Goal: Information Seeking & Learning: Check status

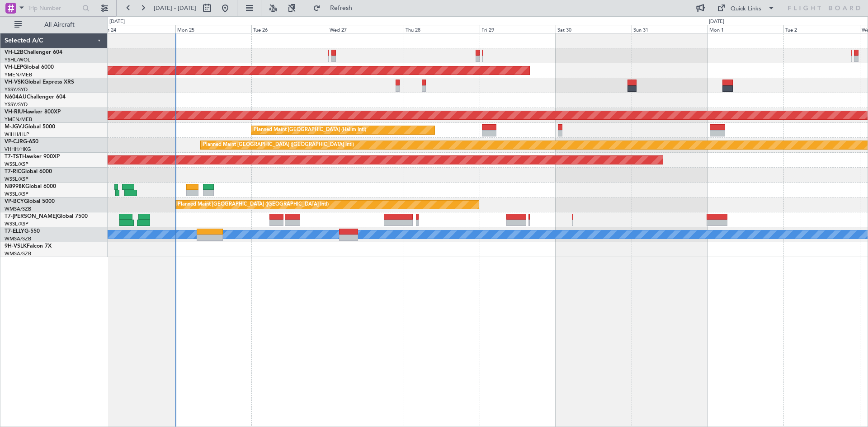
click at [314, 355] on div "Unplanned Maint Wichita (Wichita Mid-continent) Planned Maint [GEOGRAPHIC_DATA]…" at bounding box center [488, 230] width 761 height 394
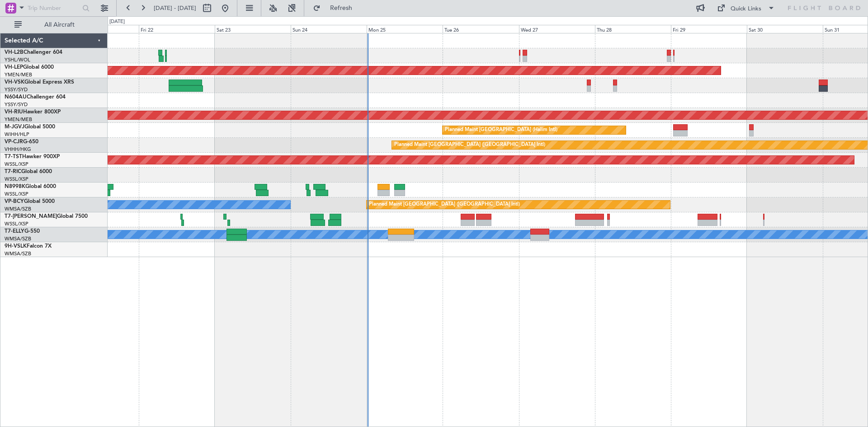
click at [460, 183] on div at bounding box center [488, 190] width 760 height 15
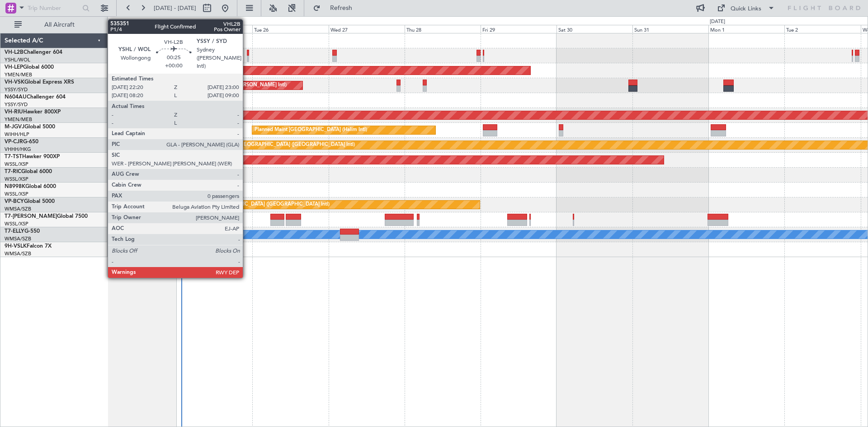
click at [247, 61] on div at bounding box center [248, 59] width 2 height 6
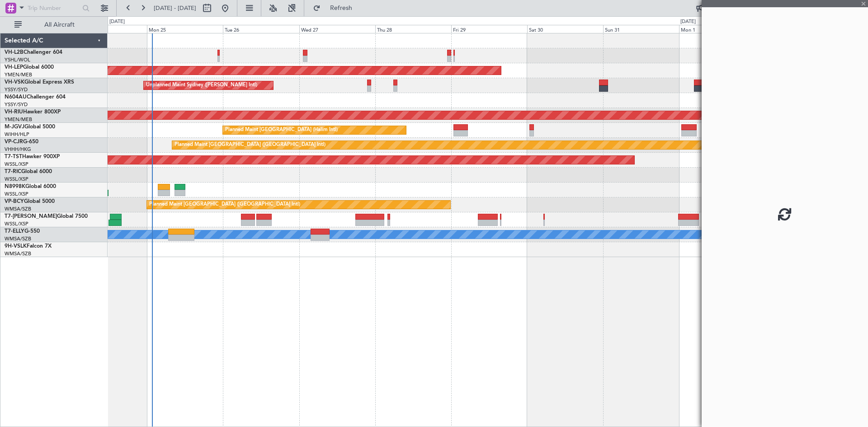
click at [298, 91] on div "Unplanned Maint Sydney ([PERSON_NAME] Intl)" at bounding box center [488, 85] width 760 height 15
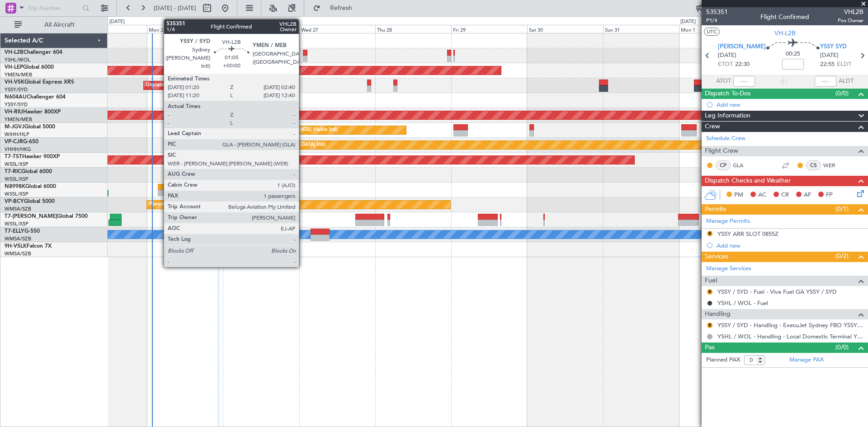
click at [303, 53] on div at bounding box center [305, 53] width 5 height 6
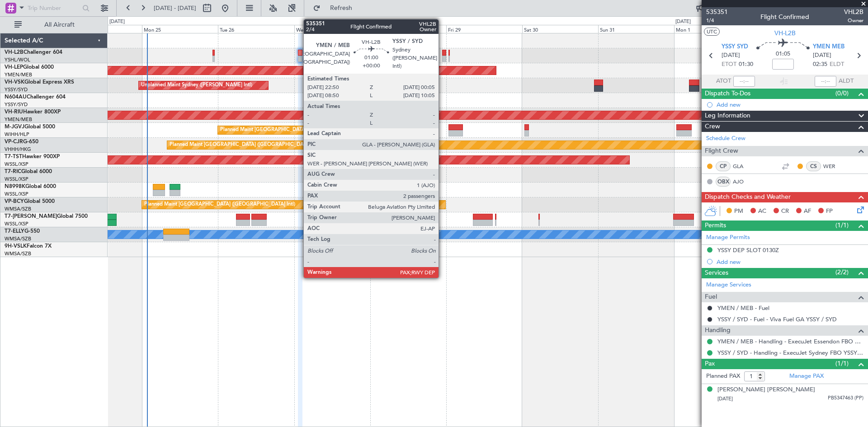
click at [443, 58] on div at bounding box center [444, 59] width 4 height 6
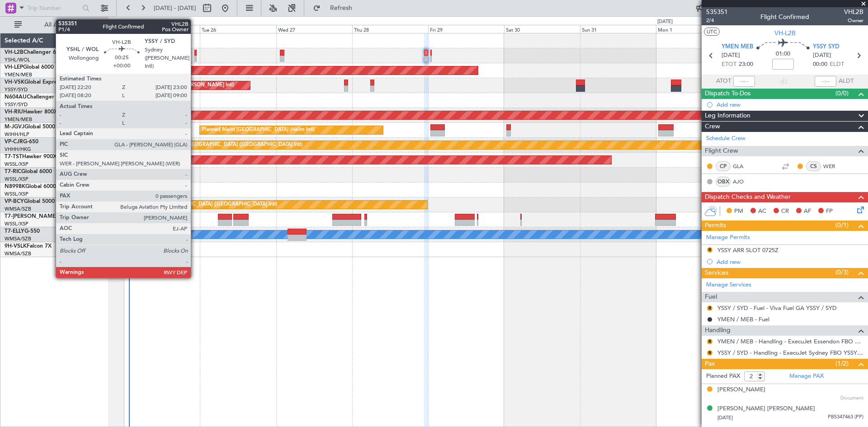
click at [195, 57] on div at bounding box center [195, 59] width 2 height 6
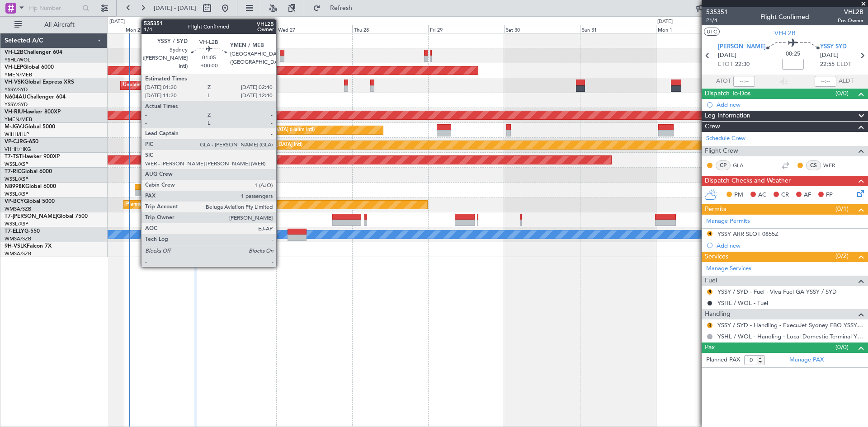
click at [281, 53] on div at bounding box center [282, 53] width 5 height 6
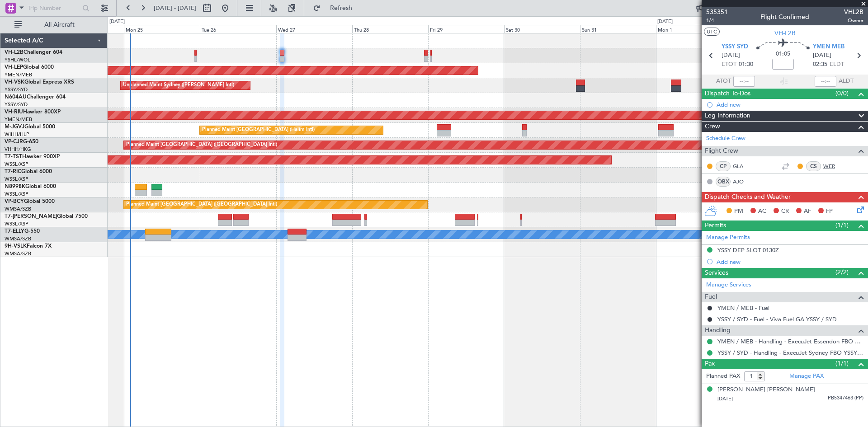
click at [827, 168] on link "WER" at bounding box center [834, 166] width 20 height 8
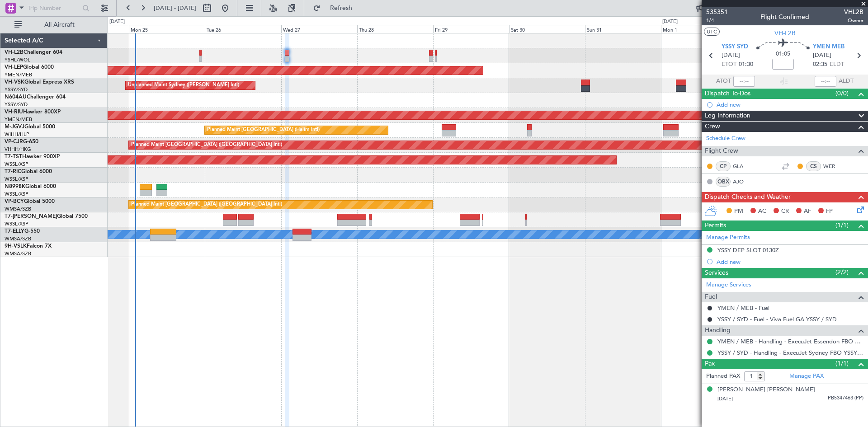
click at [336, 187] on div at bounding box center [488, 190] width 760 height 15
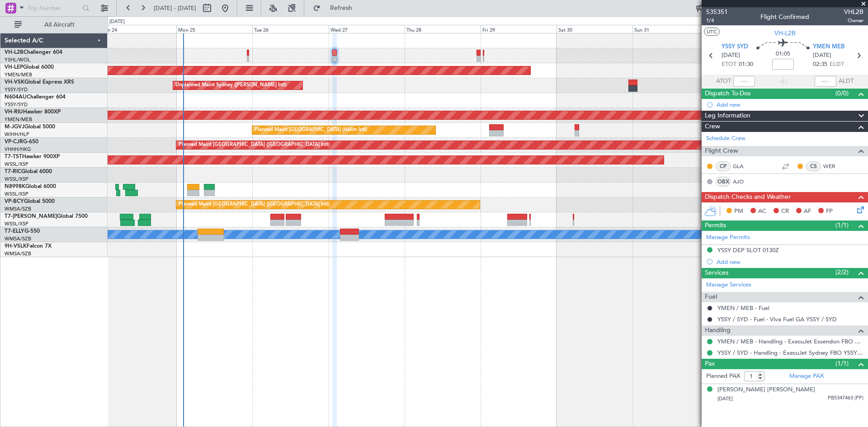
click at [224, 266] on div "Unplanned Maint Wichita (Wichita Mid-continent) Unplanned Maint Sydney ([PERSON…" at bounding box center [488, 230] width 761 height 394
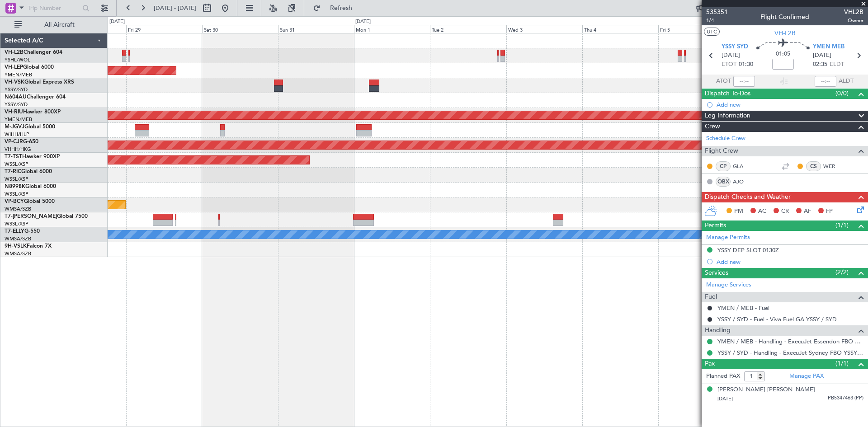
click at [232, 308] on div "Unplanned Maint Wichita (Wichita Mid-continent) Unplanned Maint Sydney ([PERSON…" at bounding box center [488, 230] width 761 height 394
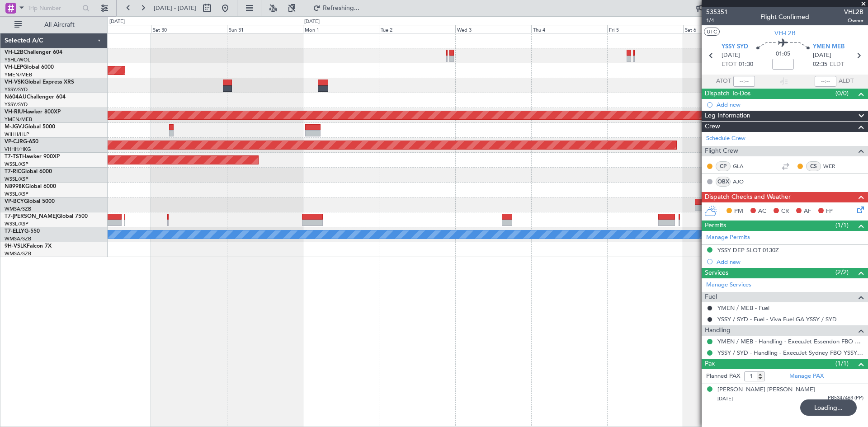
click at [634, 309] on div "Unplanned Maint Wichita (Wichita Mid-continent) Planned Maint [GEOGRAPHIC_DATA]…" at bounding box center [488, 230] width 761 height 394
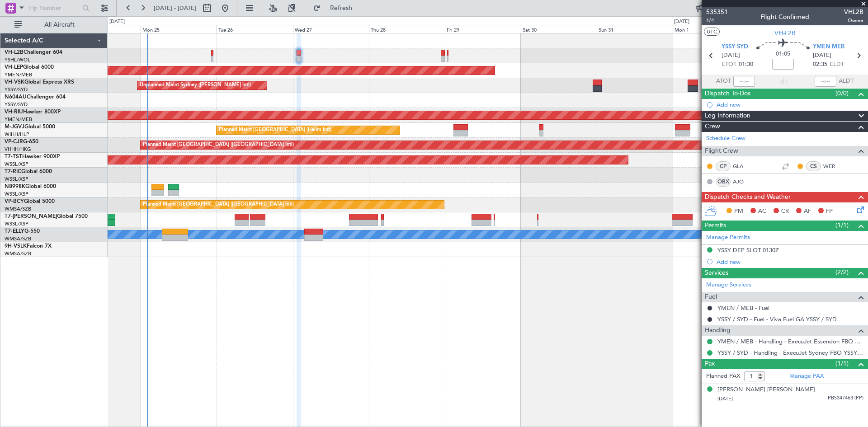
click at [588, 329] on div "Unplanned Maint Wichita (Wichita Mid-continent) Unplanned Maint Sydney ([PERSON…" at bounding box center [488, 230] width 761 height 394
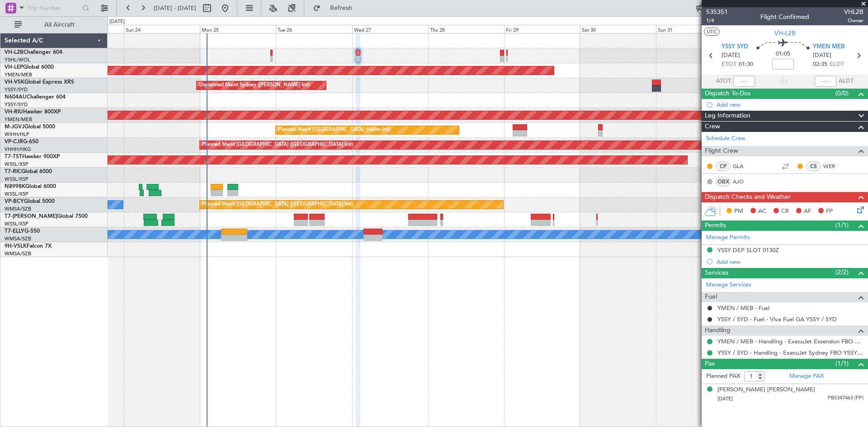
click at [344, 324] on div "Unplanned Maint Wichita (Wichita Mid-continent) Unplanned Maint Sydney ([PERSON…" at bounding box center [488, 230] width 761 height 394
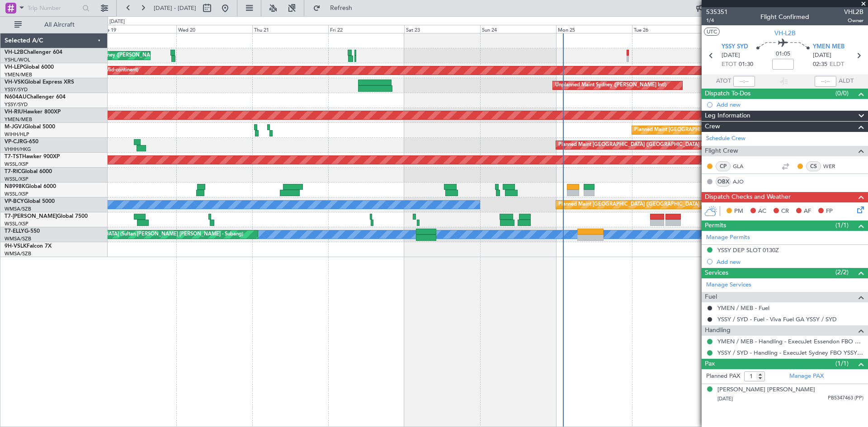
click at [673, 277] on div "Unplanned Maint Sydney ([PERSON_NAME] Intl) Unplanned Maint Wichita (Wichita Mi…" at bounding box center [488, 230] width 761 height 394
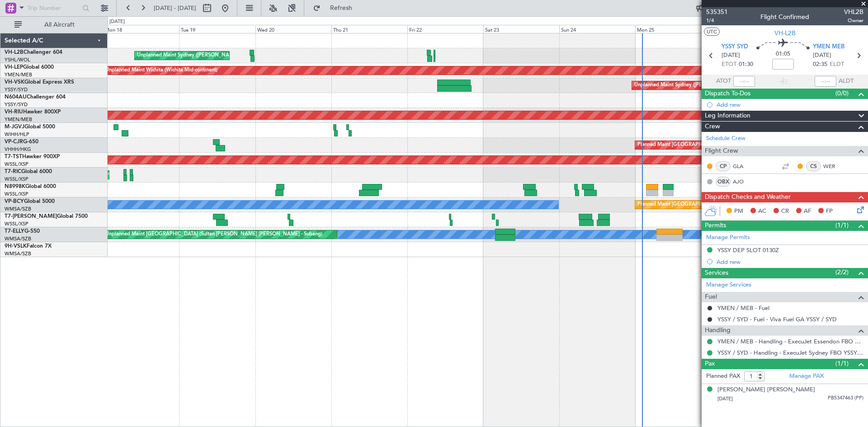
click at [499, 315] on div "Unplanned Maint Sydney ([PERSON_NAME] Intl) Unplanned Maint Wichita (Wichita Mi…" at bounding box center [488, 230] width 761 height 394
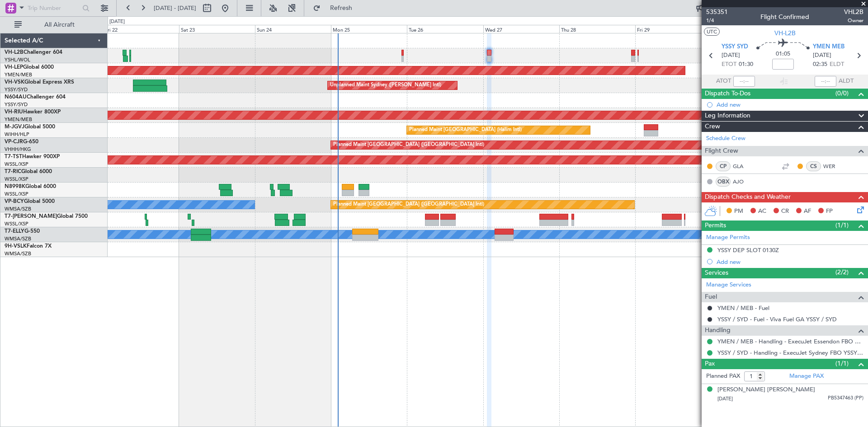
click at [276, 223] on div "Unplanned Maint Sydney ([PERSON_NAME] Intl) Unplanned Maint Wichita (Wichita Mi…" at bounding box center [488, 145] width 760 height 224
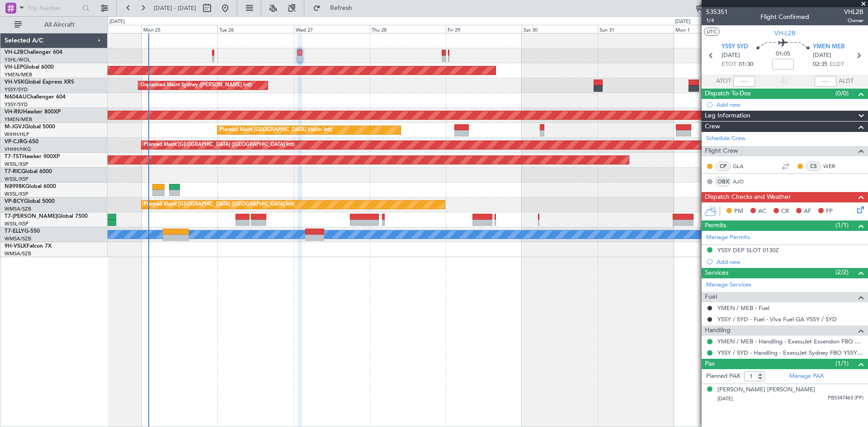
click at [374, 281] on div "Unplanned Maint Wichita (Wichita Mid-continent) Unplanned Maint Sydney ([PERSON…" at bounding box center [488, 230] width 761 height 394
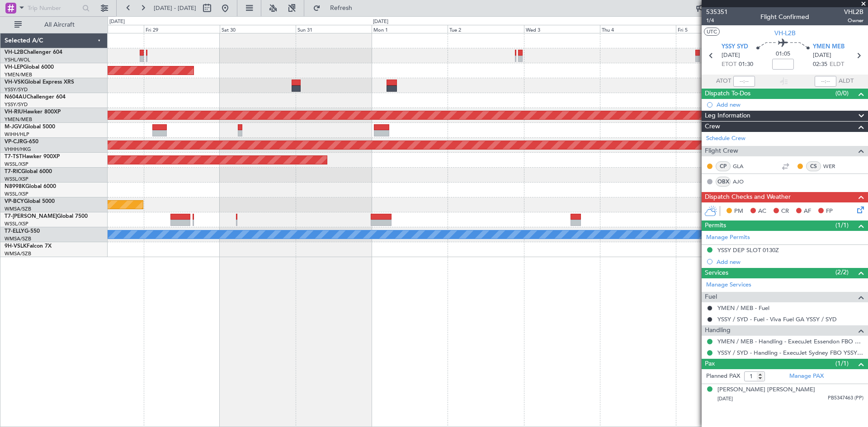
click at [275, 217] on div "Unplanned Maint Wichita (Wichita Mid-continent) Unplanned Maint Sydney ([PERSON…" at bounding box center [488, 145] width 760 height 224
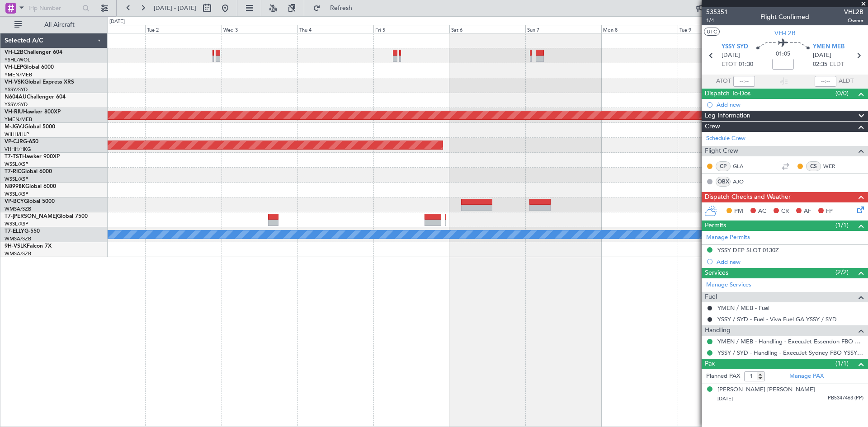
click at [204, 220] on div "Planned Maint [GEOGRAPHIC_DATA] ([GEOGRAPHIC_DATA]) Planned Maint [GEOGRAPHIC_D…" at bounding box center [488, 145] width 760 height 224
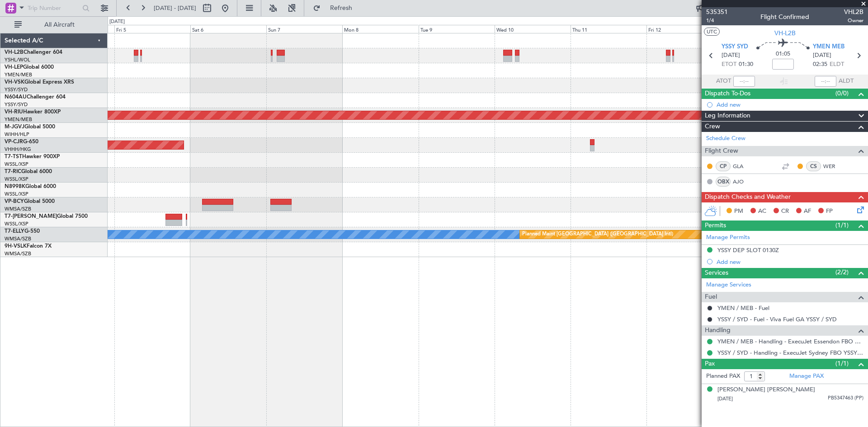
click at [329, 213] on div "Planned Maint [GEOGRAPHIC_DATA] ([GEOGRAPHIC_DATA]) Planned Maint [GEOGRAPHIC_D…" at bounding box center [488, 145] width 760 height 224
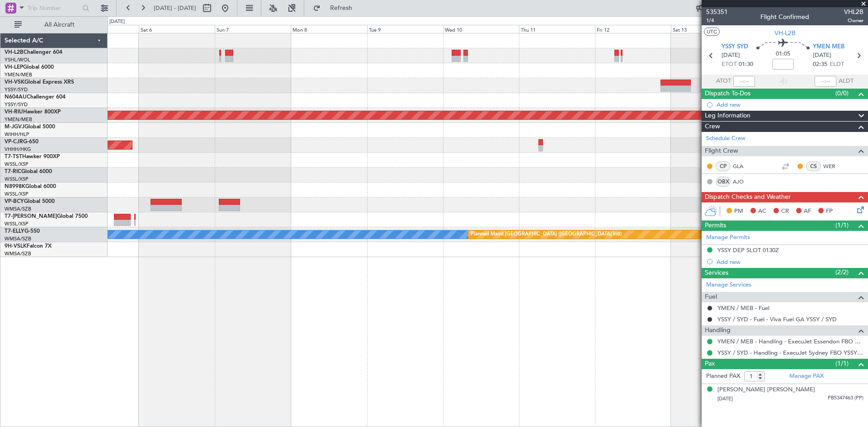
click at [546, 200] on div "Planned Maint [GEOGRAPHIC_DATA] ([GEOGRAPHIC_DATA]) Planned Maint [GEOGRAPHIC_D…" at bounding box center [488, 145] width 760 height 224
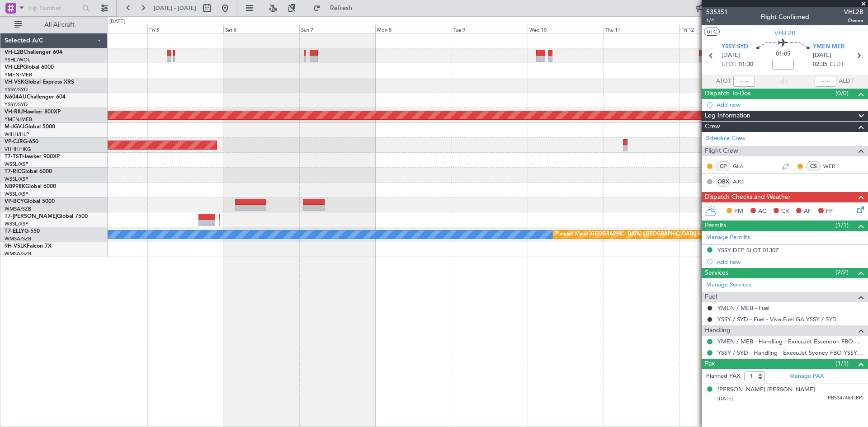
click at [665, 179] on div "Planned Maint [GEOGRAPHIC_DATA] ([GEOGRAPHIC_DATA]) Planned Maint [GEOGRAPHIC_D…" at bounding box center [488, 145] width 760 height 224
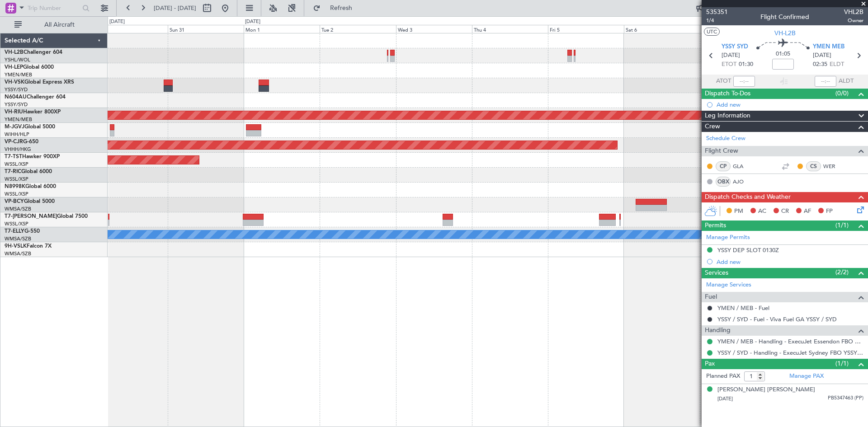
click at [625, 179] on div at bounding box center [488, 175] width 760 height 15
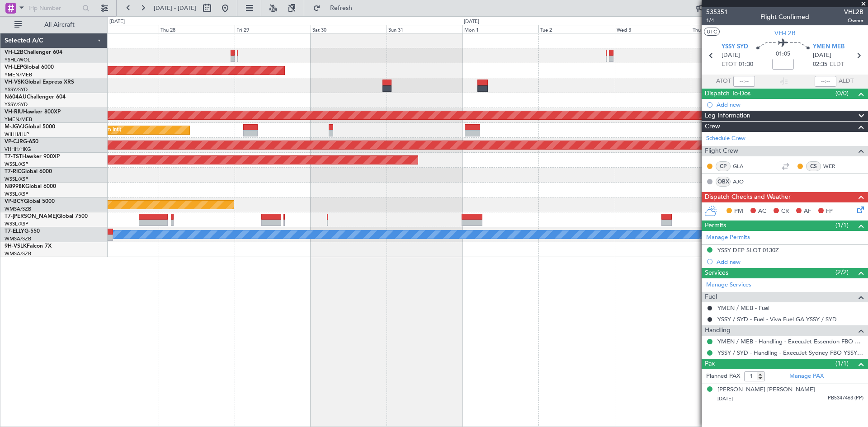
click at [654, 177] on div "Unplanned Maint Wichita (Wichita Mid-continent) Unplanned Maint Sydney ([PERSON…" at bounding box center [488, 145] width 760 height 224
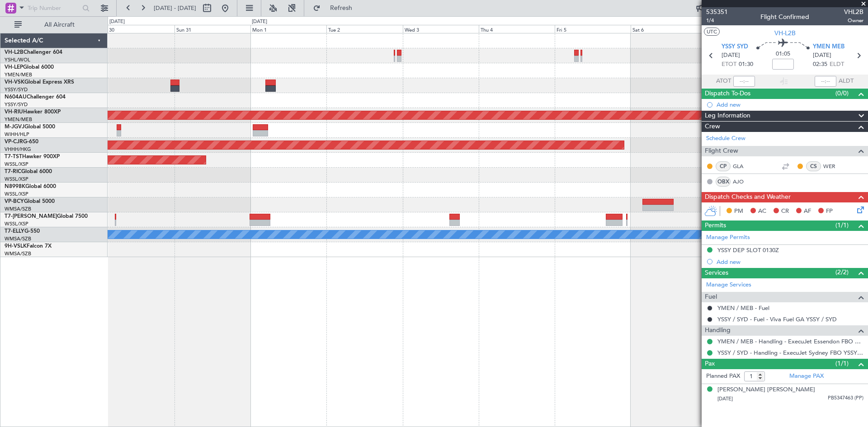
click at [385, 189] on div "Unplanned Maint Wichita (Wichita Mid-continent) Planned Maint [GEOGRAPHIC_DATA]…" at bounding box center [488, 145] width 760 height 224
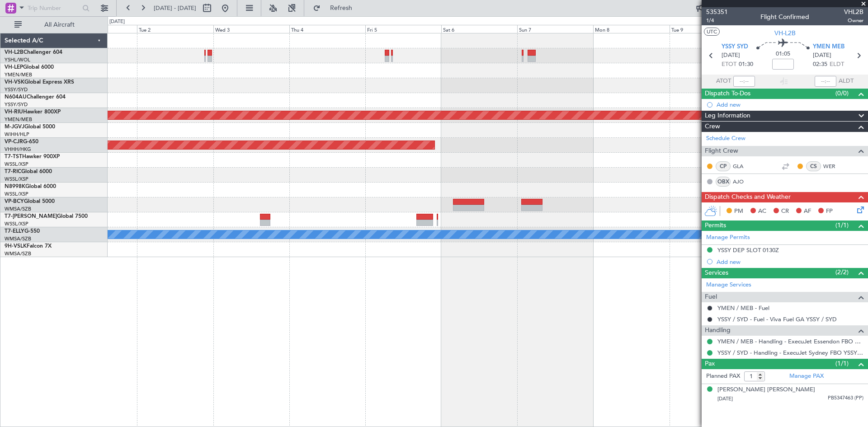
click at [422, 173] on div "Planned Maint [GEOGRAPHIC_DATA] ([GEOGRAPHIC_DATA]) Planned Maint [GEOGRAPHIC_D…" at bounding box center [488, 145] width 760 height 224
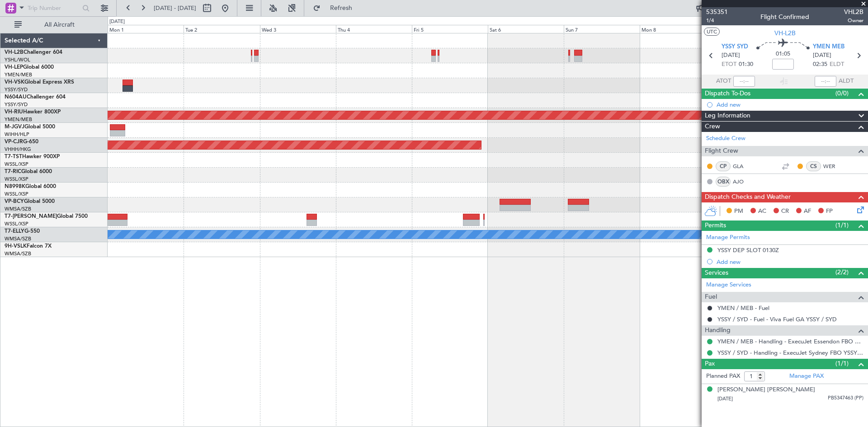
click at [626, 82] on div at bounding box center [488, 85] width 760 height 15
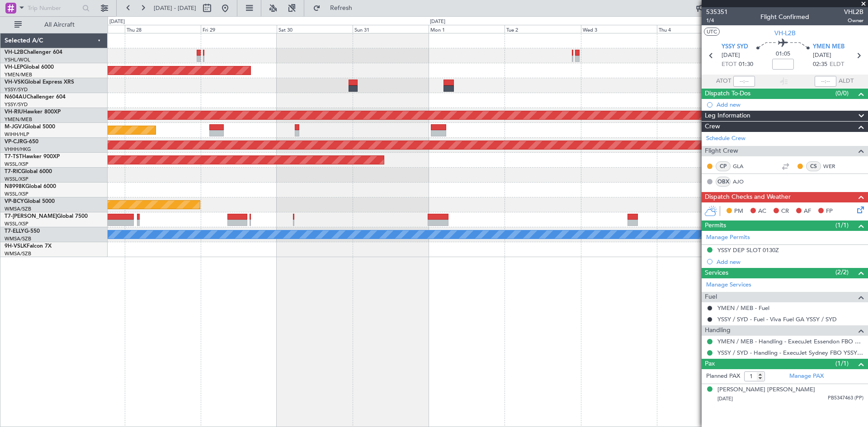
click at [545, 74] on div "Unplanned Maint Wichita (Wichita Mid-continent)" at bounding box center [488, 70] width 760 height 15
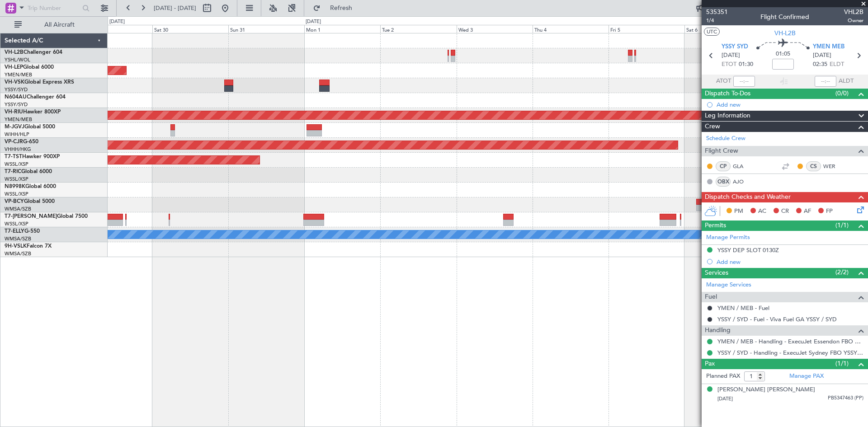
click at [234, 194] on div at bounding box center [488, 190] width 760 height 15
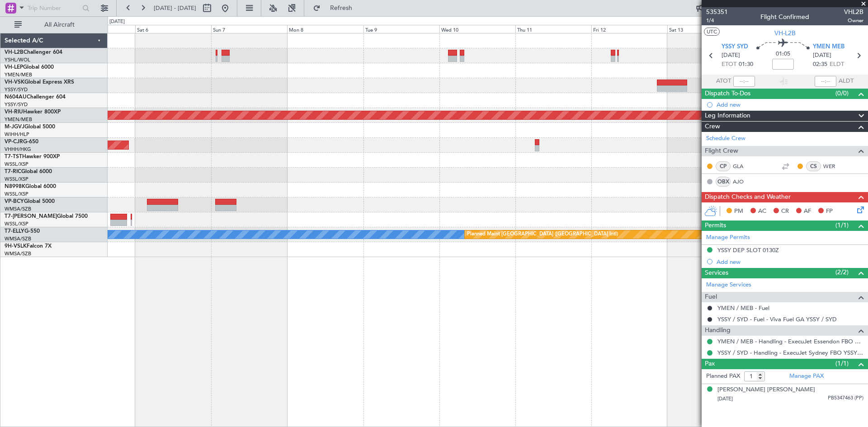
click at [316, 190] on div "Planned Maint [GEOGRAPHIC_DATA] ([GEOGRAPHIC_DATA]) Planned Maint [GEOGRAPHIC_D…" at bounding box center [488, 145] width 760 height 224
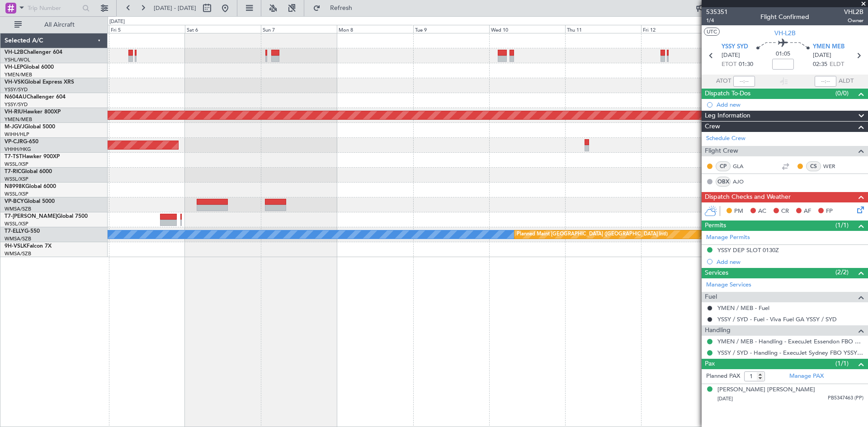
click at [570, 170] on div at bounding box center [488, 175] width 760 height 15
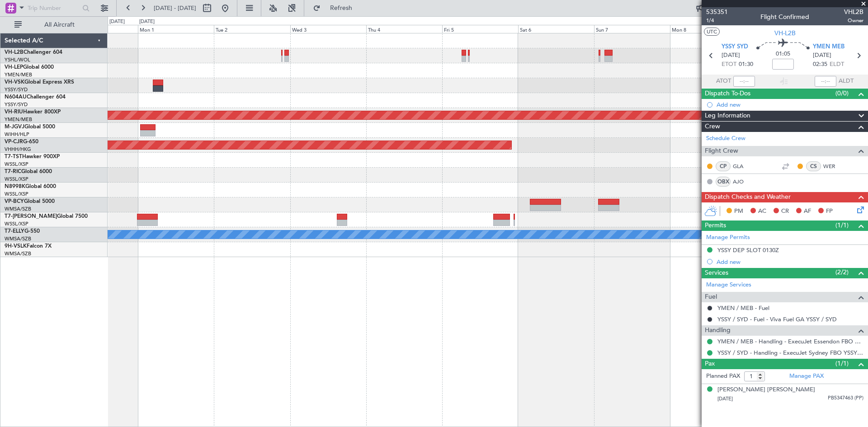
click at [538, 172] on div "Unplanned Maint Wichita (Wichita Mid-continent) Planned Maint [GEOGRAPHIC_DATA]…" at bounding box center [488, 145] width 760 height 224
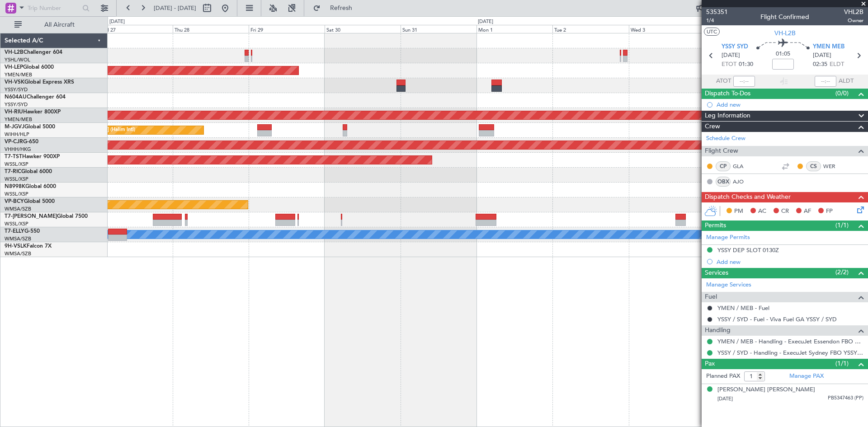
click at [474, 176] on div "Unplanned Maint Wichita (Wichita Mid-continent) Unplanned Maint Sydney ([PERSON…" at bounding box center [488, 145] width 760 height 224
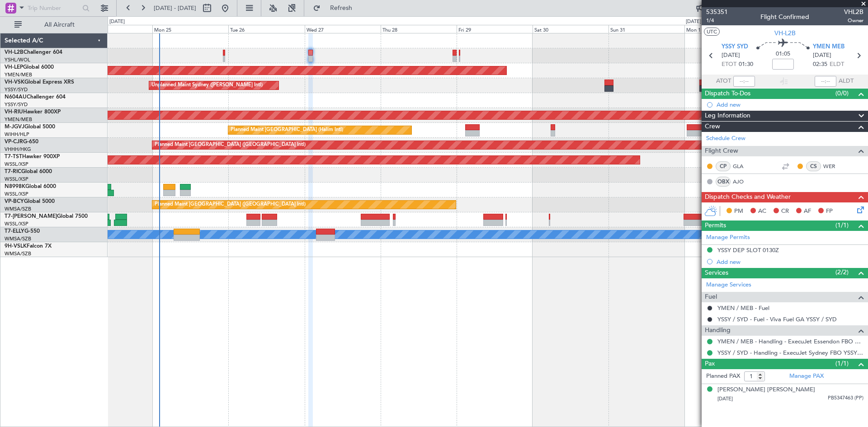
click at [477, 189] on div at bounding box center [488, 190] width 760 height 15
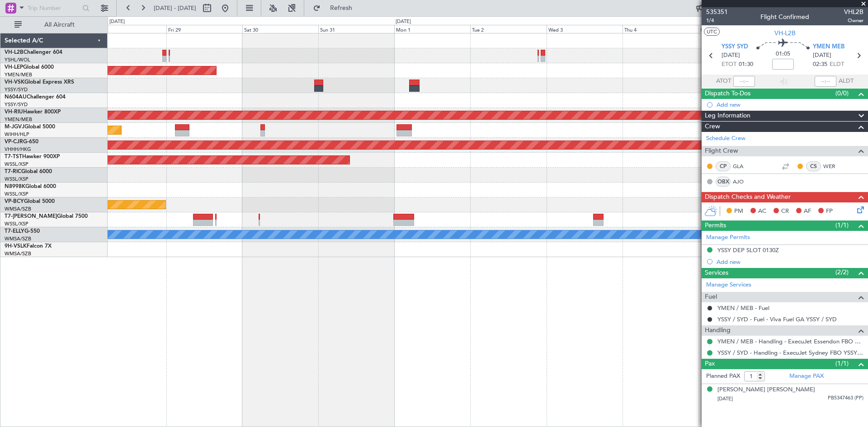
click at [268, 201] on div "Unplanned Maint Wichita (Wichita Mid-continent) Unplanned Maint Sydney ([PERSON…" at bounding box center [488, 145] width 760 height 224
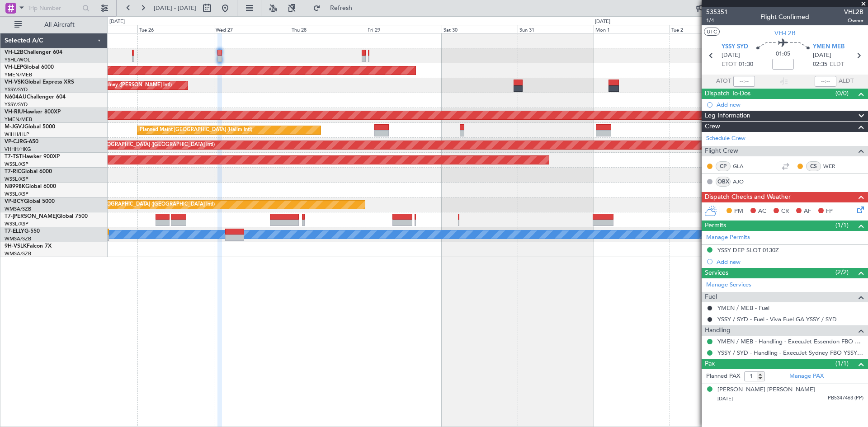
click at [491, 187] on div at bounding box center [488, 190] width 760 height 15
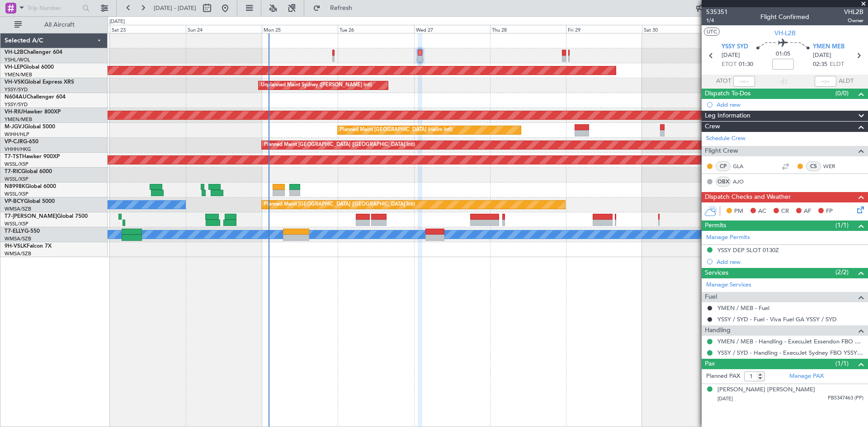
click at [506, 193] on div at bounding box center [488, 190] width 760 height 15
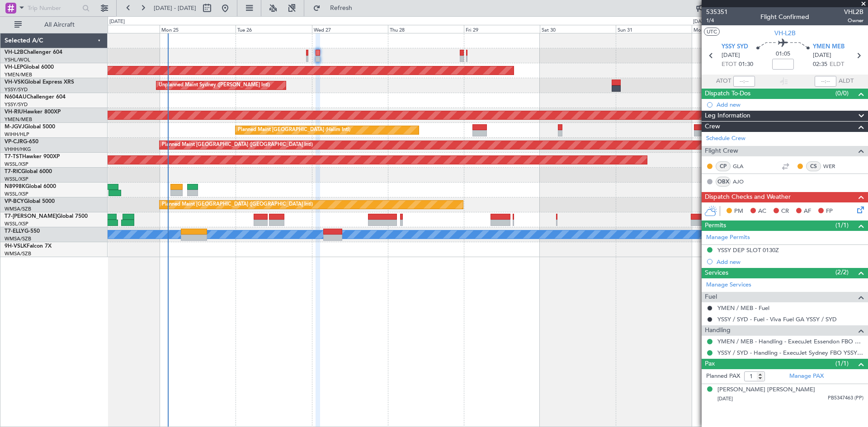
click at [375, 108] on div "Unplanned Maint Wichita (Wichita Mid-continent) Unplanned Maint Sydney ([PERSON…" at bounding box center [488, 145] width 760 height 224
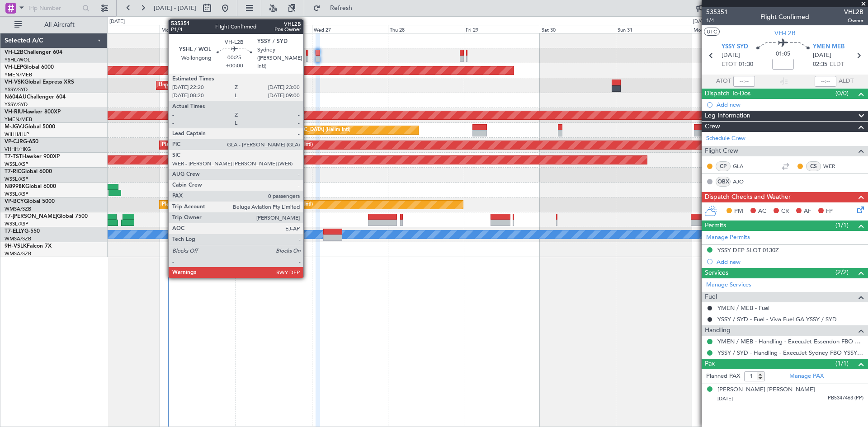
click at [305, 59] on div at bounding box center [488, 55] width 760 height 15
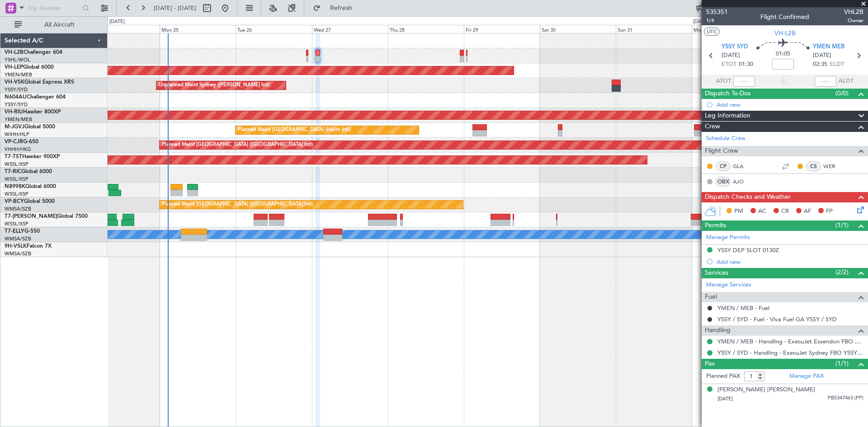
click at [314, 59] on div at bounding box center [488, 55] width 760 height 15
click at [315, 59] on div at bounding box center [488, 55] width 760 height 15
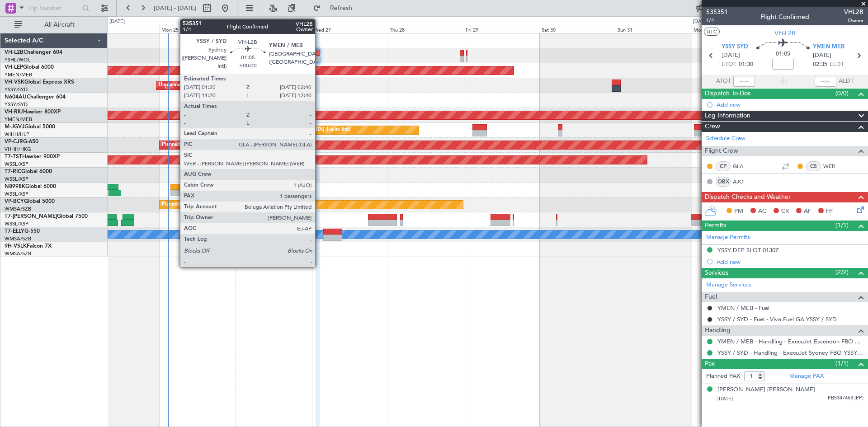
click at [320, 60] on div at bounding box center [488, 55] width 760 height 15
click at [318, 60] on div at bounding box center [318, 59] width 5 height 6
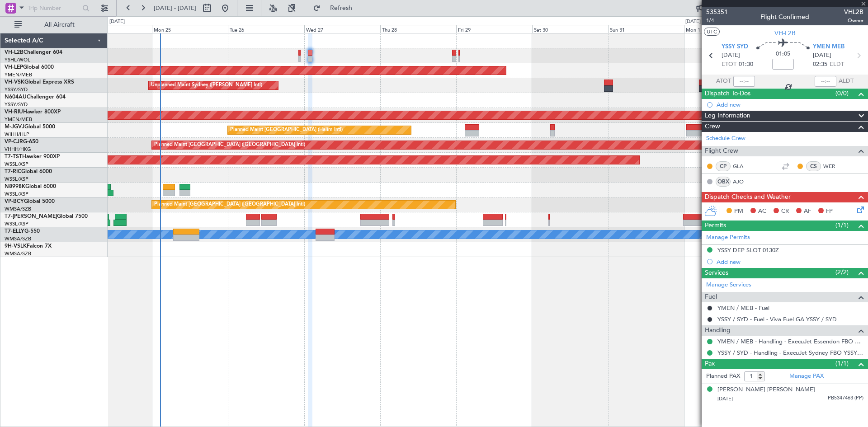
click at [416, 96] on div "Unplanned Maint Wichita (Wichita Mid-continent) Unplanned Maint Sydney ([PERSON…" at bounding box center [488, 145] width 760 height 224
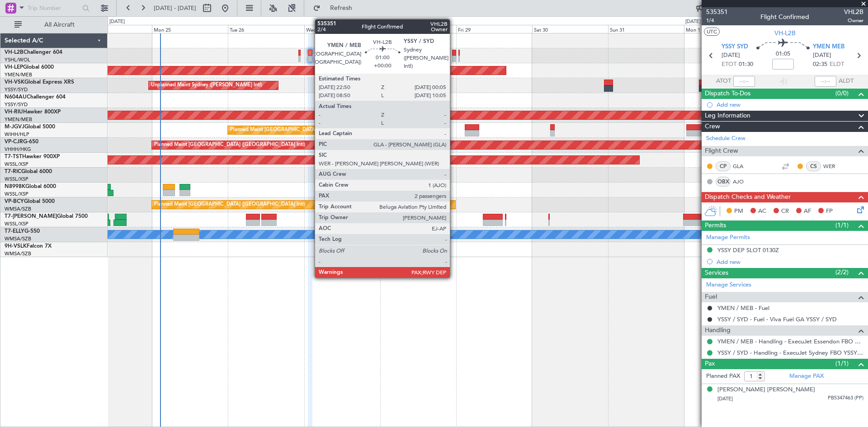
click at [454, 61] on div at bounding box center [454, 59] width 4 height 6
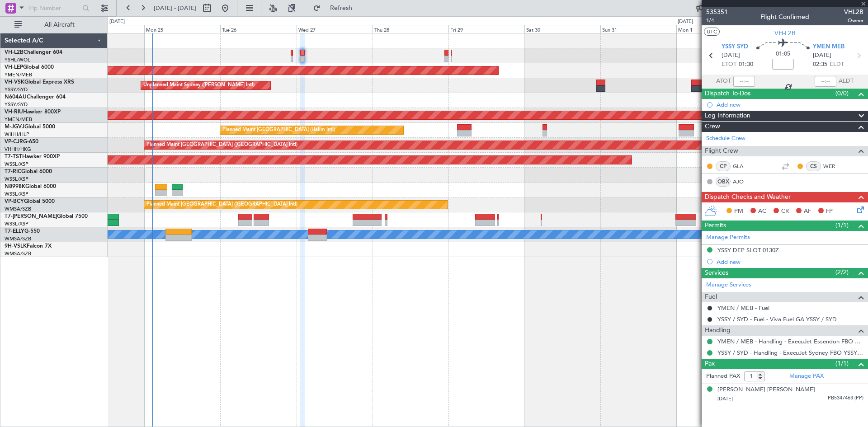
click at [493, 127] on div "Unplanned Maint Wichita (Wichita Mid-continent) Unplanned Maint Sydney ([PERSON…" at bounding box center [488, 145] width 760 height 224
type input "2"
